Goal: Check status: Check status

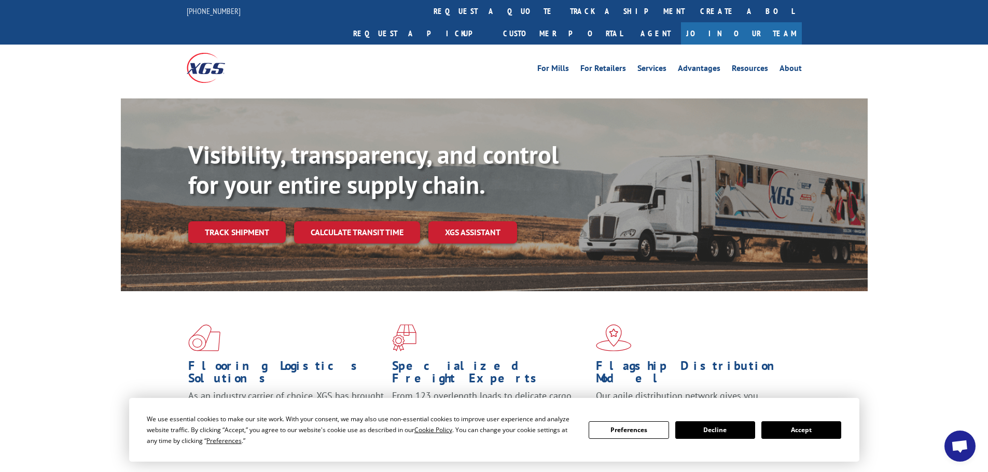
click at [831, 431] on button "Accept" at bounding box center [801, 431] width 80 height 18
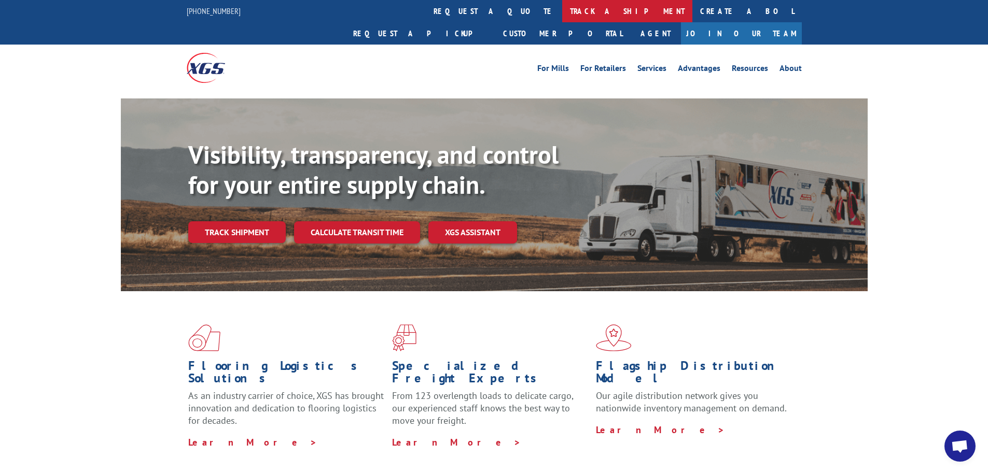
click at [562, 15] on link "track a shipment" at bounding box center [627, 11] width 130 height 22
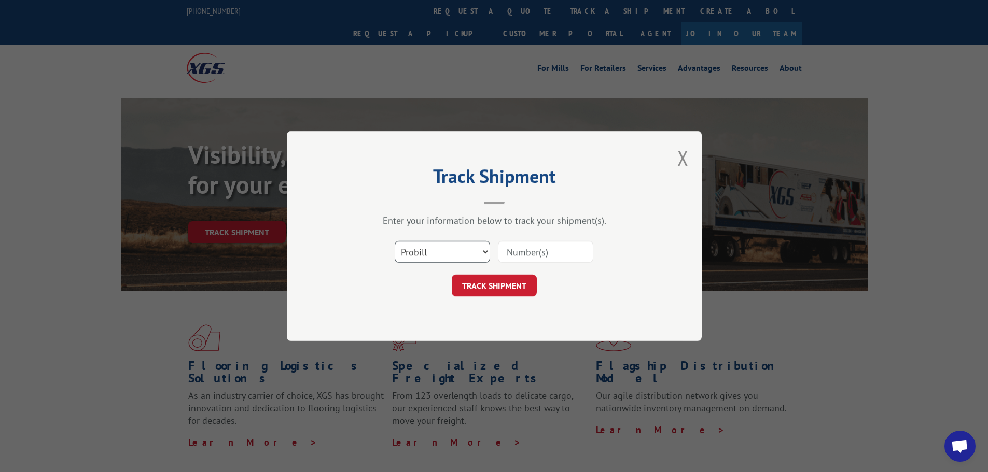
click at [445, 255] on select "Select category... Probill BOL PO" at bounding box center [442, 252] width 95 height 22
select select "bol"
click at [395, 241] on select "Select category... Probill BOL PO" at bounding box center [442, 252] width 95 height 22
click at [526, 261] on input at bounding box center [545, 252] width 95 height 22
paste input "5199405"
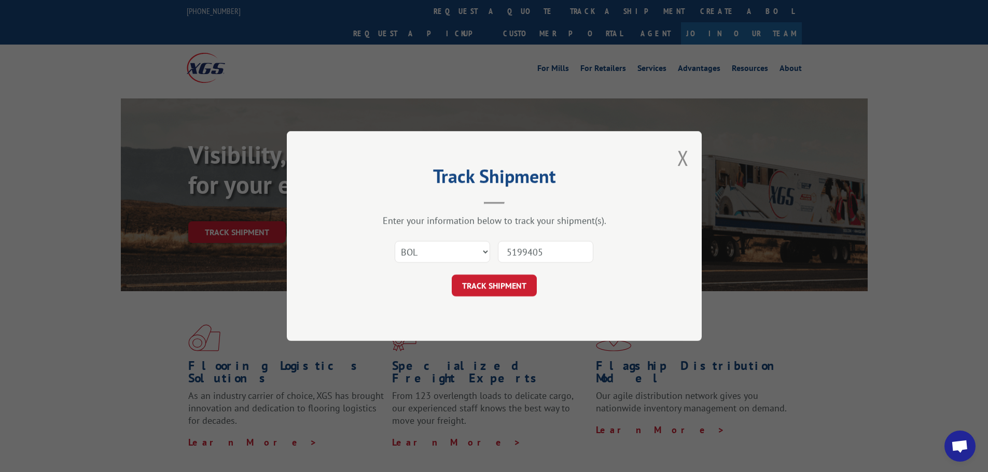
type input "5199405"
click at [452, 275] on button "TRACK SHIPMENT" at bounding box center [494, 286] width 85 height 22
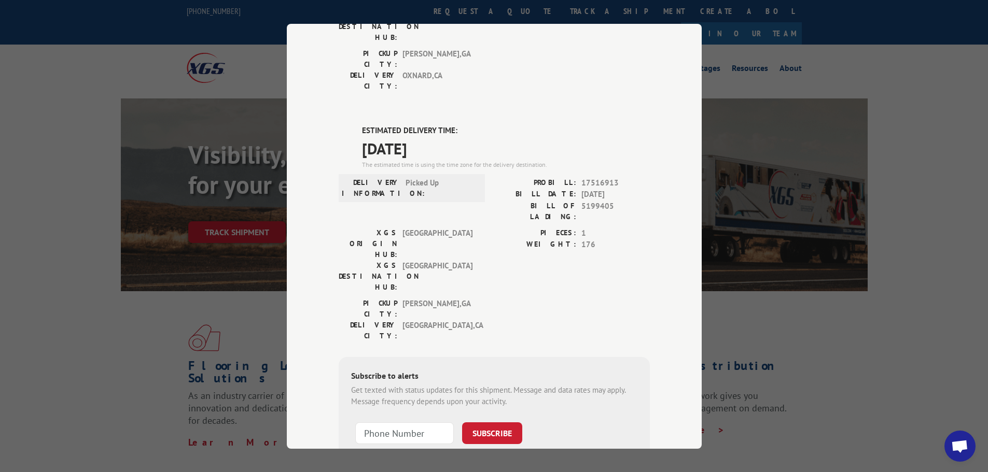
scroll to position [4, 0]
